Goal: Task Accomplishment & Management: Use online tool/utility

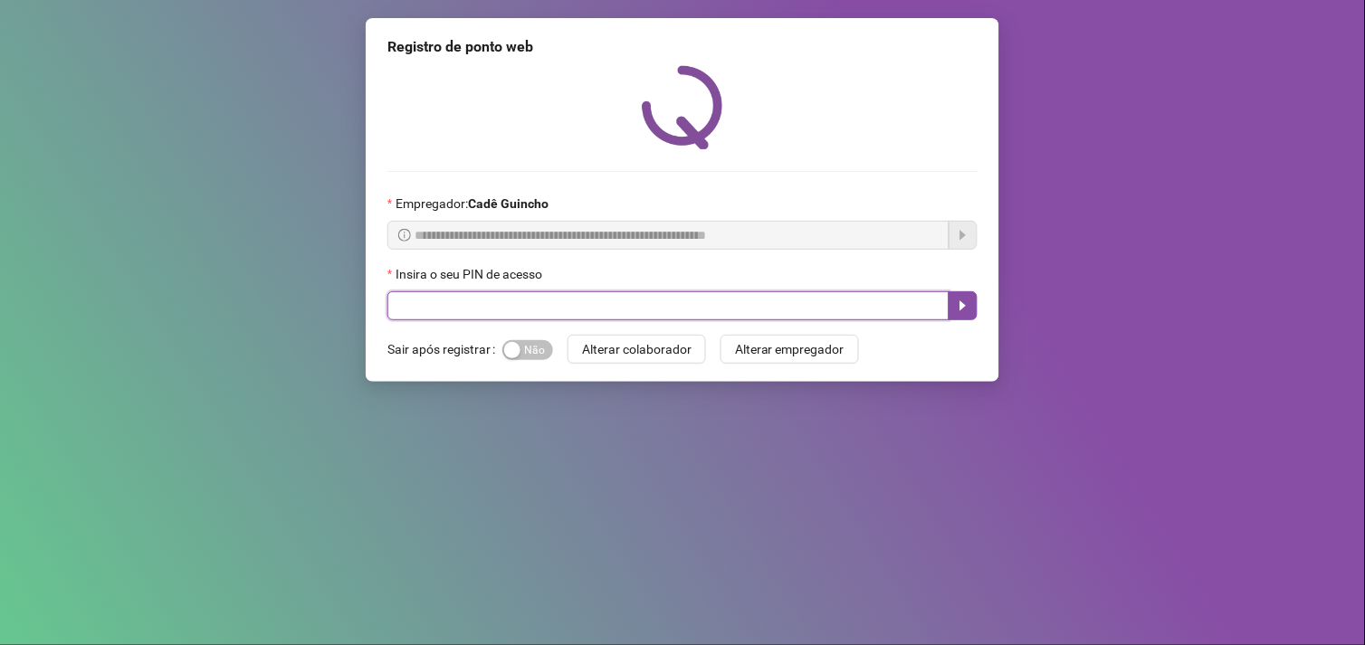
click at [852, 310] on input "text" at bounding box center [668, 305] width 562 height 29
type input "*****"
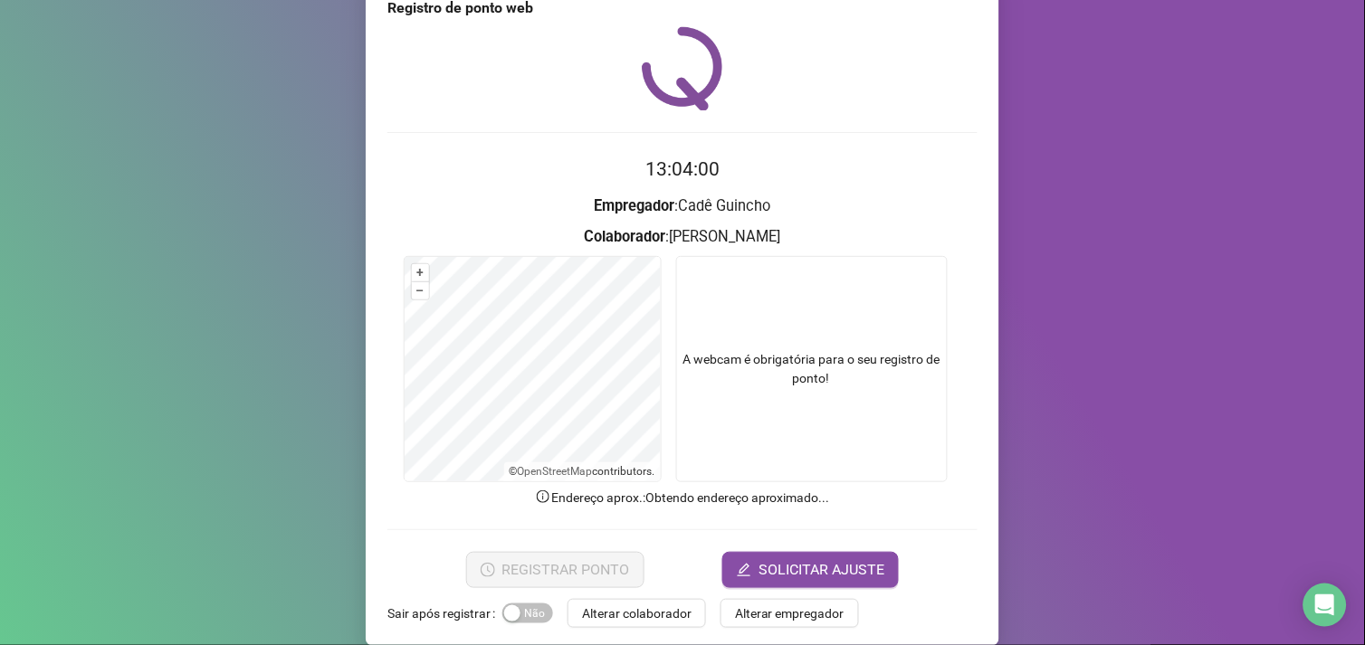
scroll to position [60, 0]
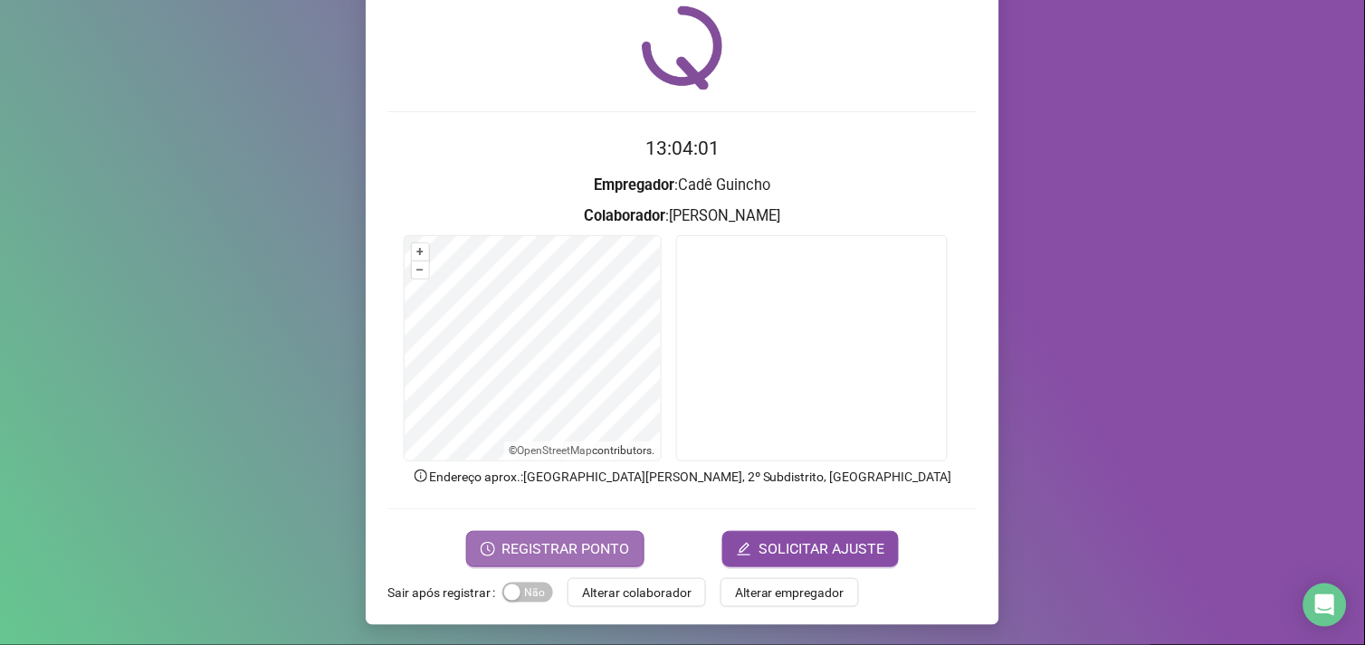
click at [598, 543] on span "REGISTRAR PONTO" at bounding box center [566, 550] width 128 height 22
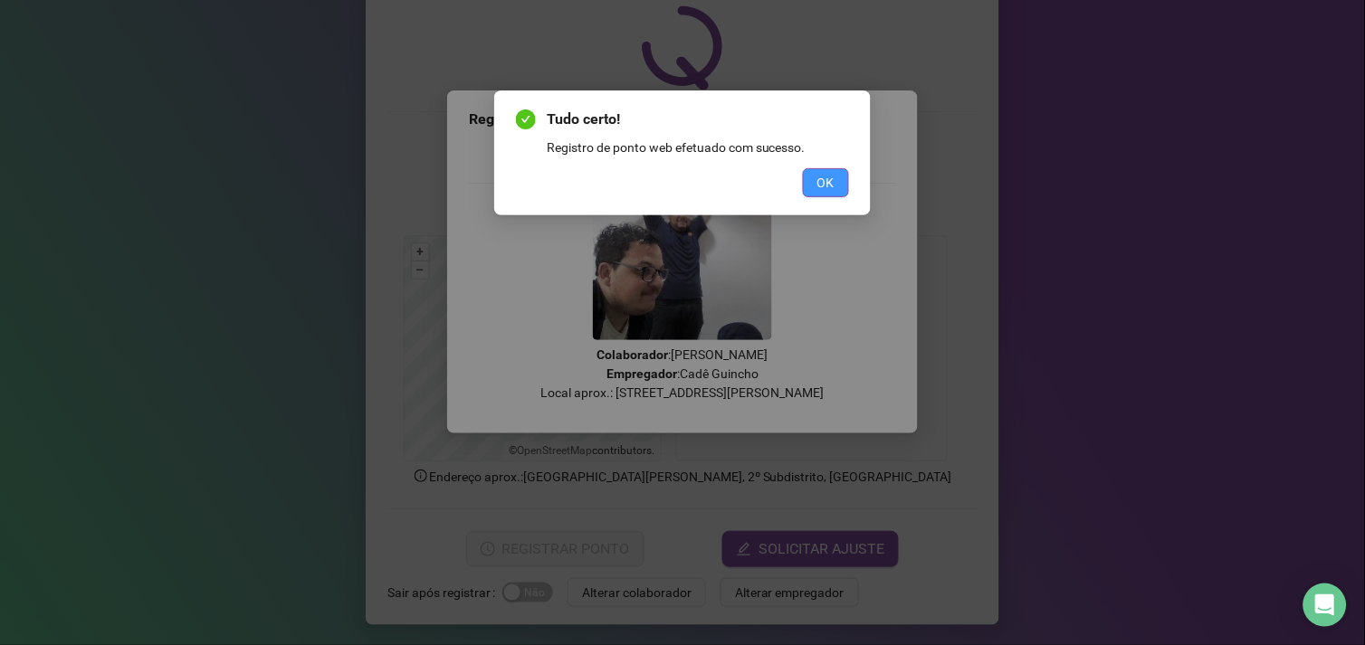
drag, startPoint x: 835, startPoint y: 177, endPoint x: 826, endPoint y: 172, distance: 9.3
click at [826, 173] on span "OK" at bounding box center [825, 183] width 17 height 20
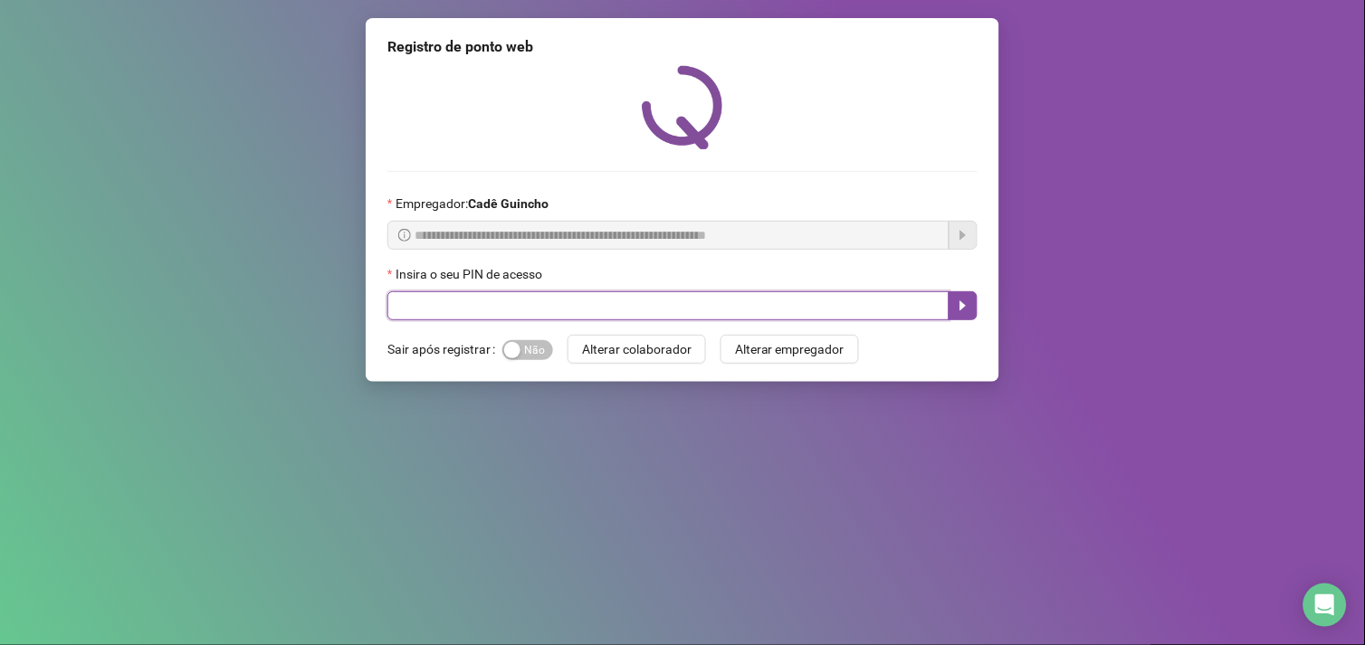
click at [585, 305] on input "text" at bounding box center [668, 305] width 562 height 29
type input "*****"
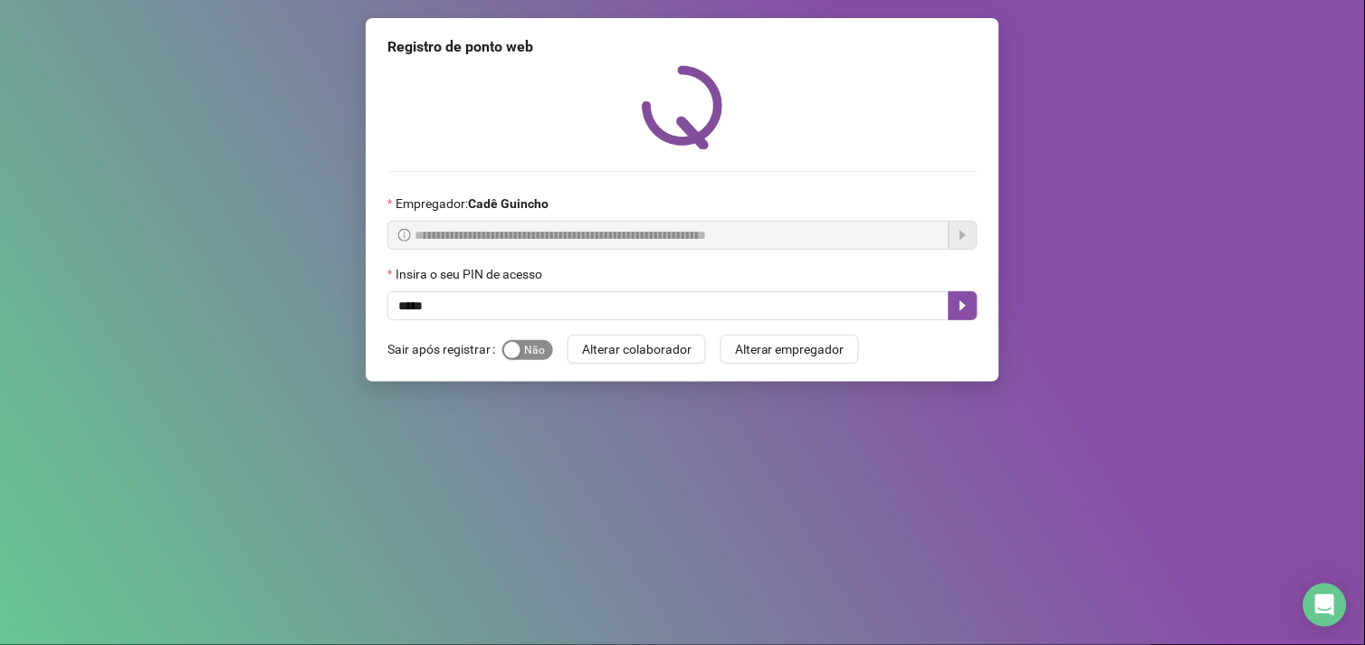
click at [523, 353] on span "Sim Não" at bounding box center [527, 350] width 51 height 20
click at [970, 300] on button "button" at bounding box center [963, 305] width 29 height 29
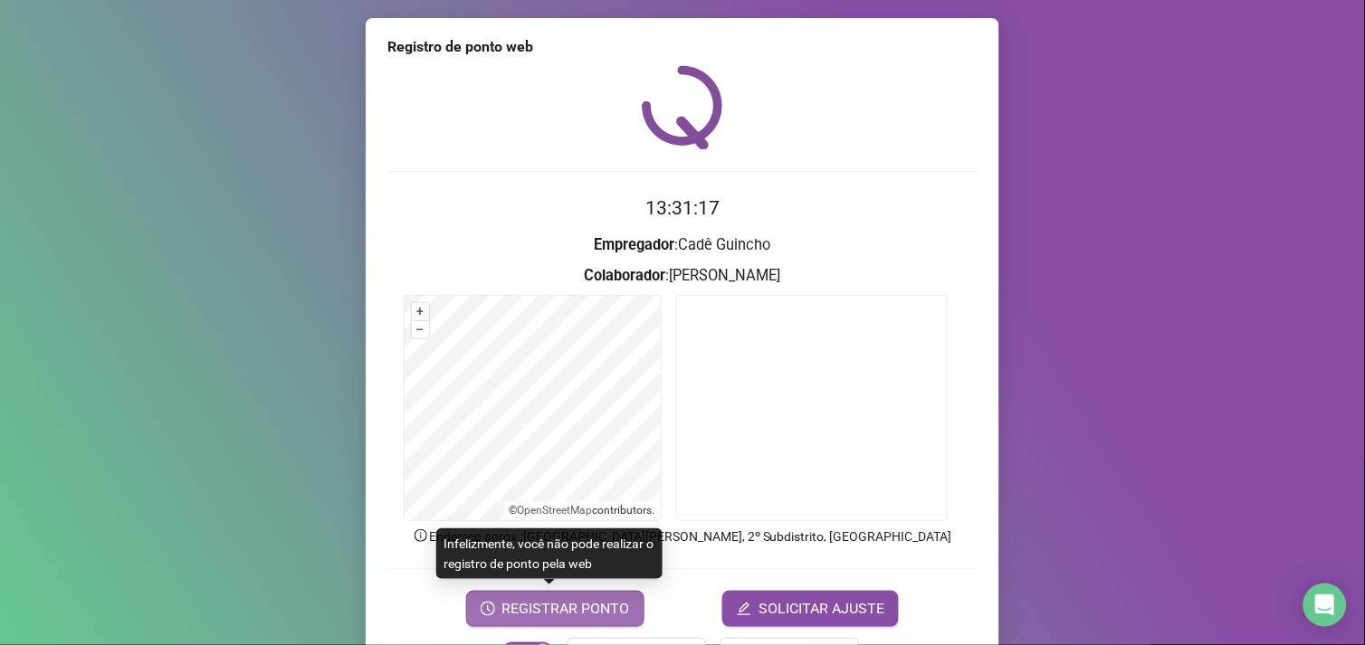
click at [553, 603] on span "REGISTRAR PONTO" at bounding box center [566, 609] width 128 height 22
